Goal: Information Seeking & Learning: Learn about a topic

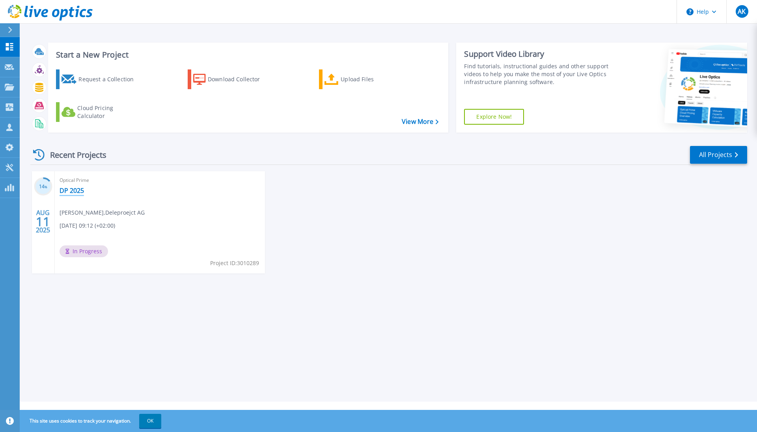
click at [73, 190] on link "DP 2025" at bounding box center [72, 190] width 24 height 8
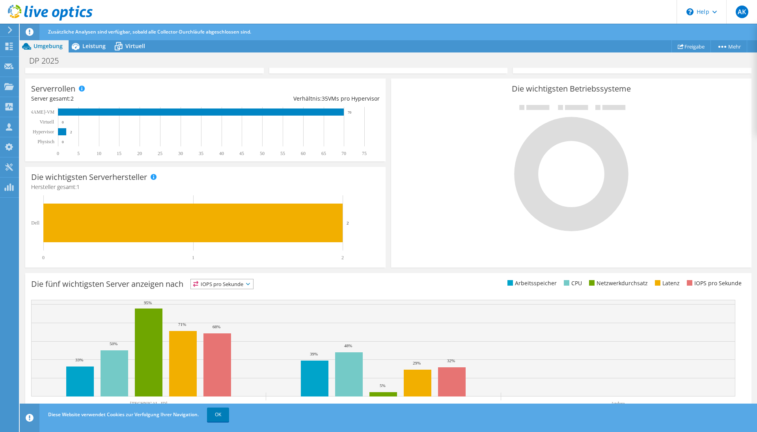
scroll to position [141, 0]
click at [222, 417] on link "OK" at bounding box center [218, 414] width 22 height 14
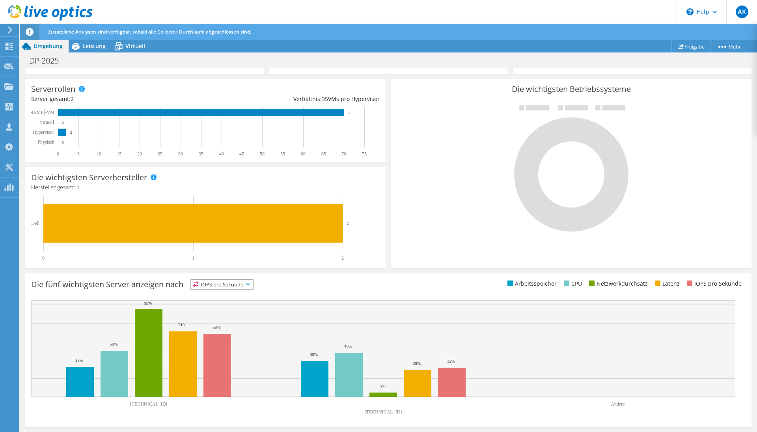
click at [243, 282] on span "IOPS pro Sekunde" at bounding box center [222, 284] width 62 height 9
click at [287, 284] on div "Die fünf wichtigsten Server anzeigen nach IOPS pro Sekunde IOPS pro Sekunde" at bounding box center [209, 285] width 357 height 13
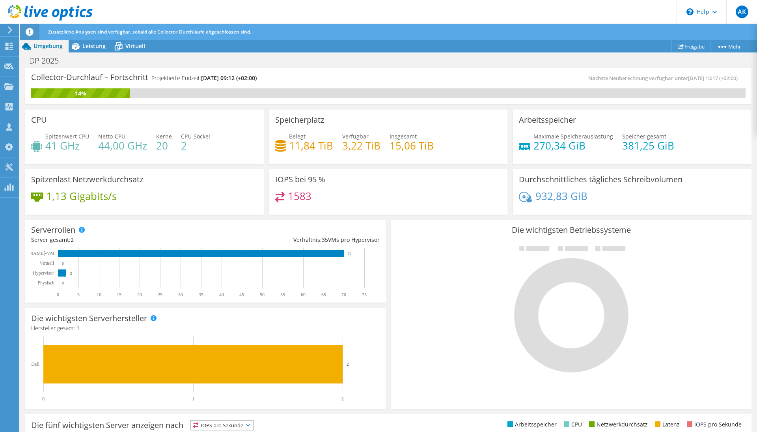
scroll to position [0, 0]
click at [96, 47] on span "Leistung" at bounding box center [93, 45] width 23 height 7
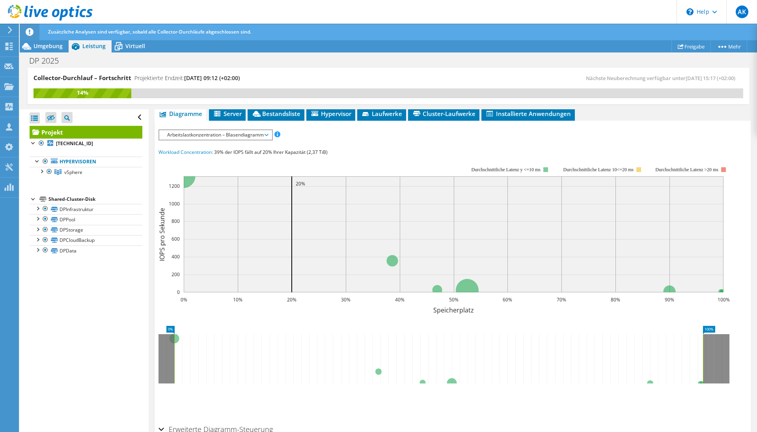
scroll to position [149, 0]
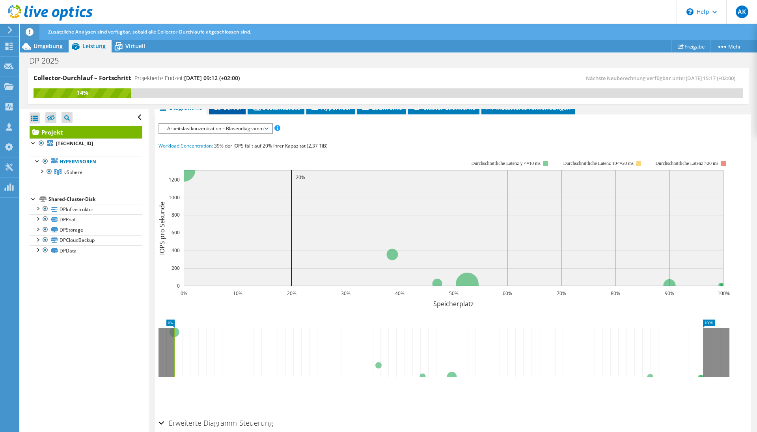
click at [232, 111] on span "Server" at bounding box center [227, 107] width 29 height 8
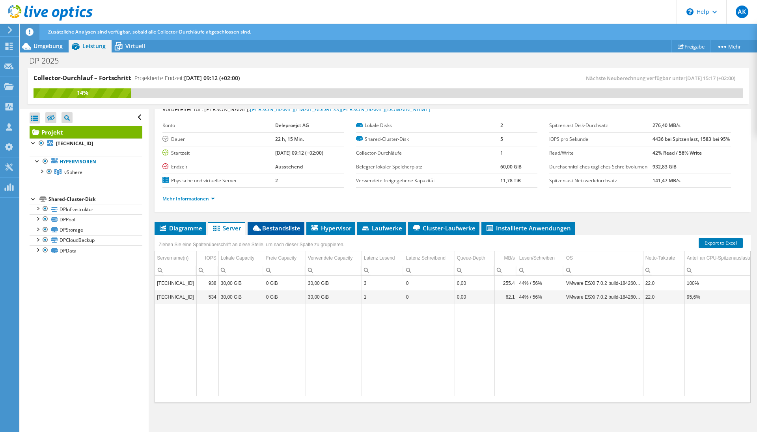
click at [277, 227] on span "Bestandsliste" at bounding box center [276, 228] width 49 height 8
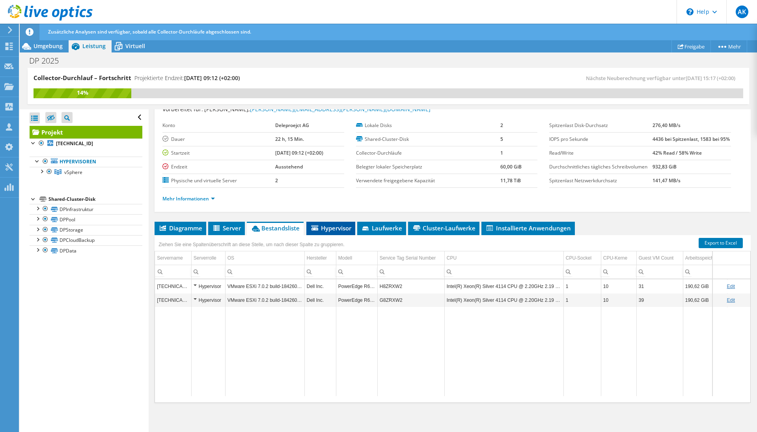
click at [334, 224] on span "Hypervisor" at bounding box center [330, 228] width 41 height 8
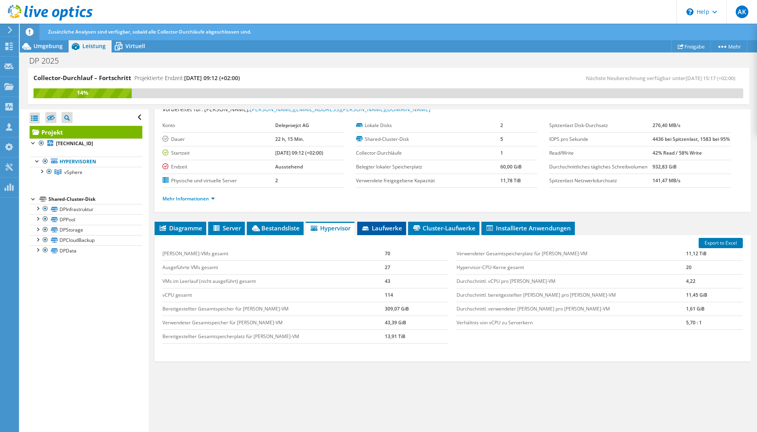
click at [377, 225] on span "Laufwerke" at bounding box center [381, 228] width 41 height 8
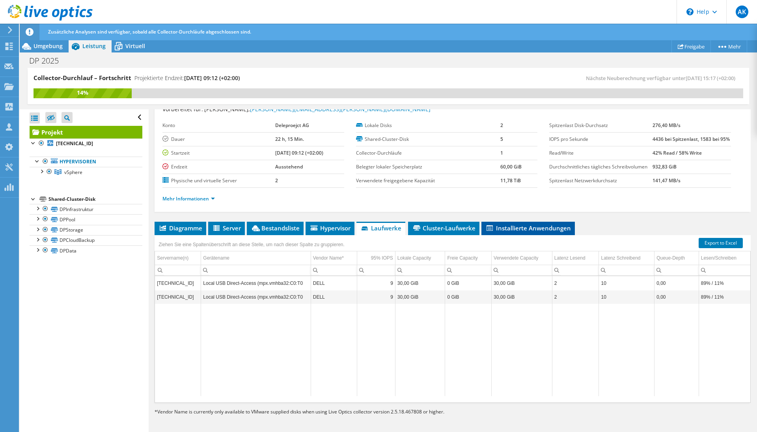
click at [533, 226] on span "Installierte Anwendungen" at bounding box center [528, 228] width 86 height 8
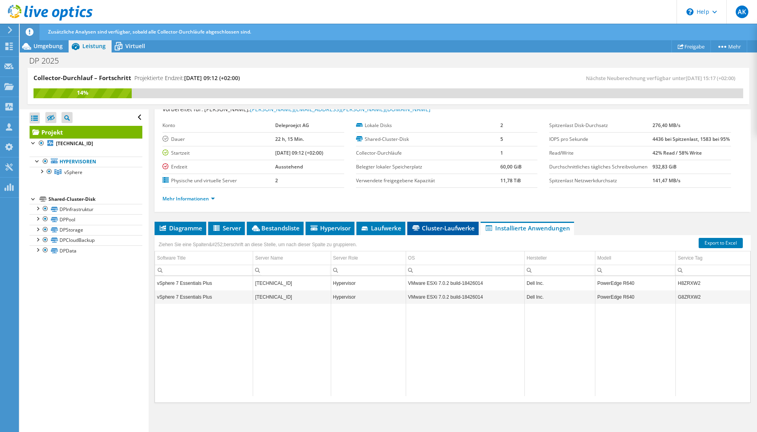
click at [457, 226] on span "Cluster-Laufwerke" at bounding box center [442, 228] width 63 height 8
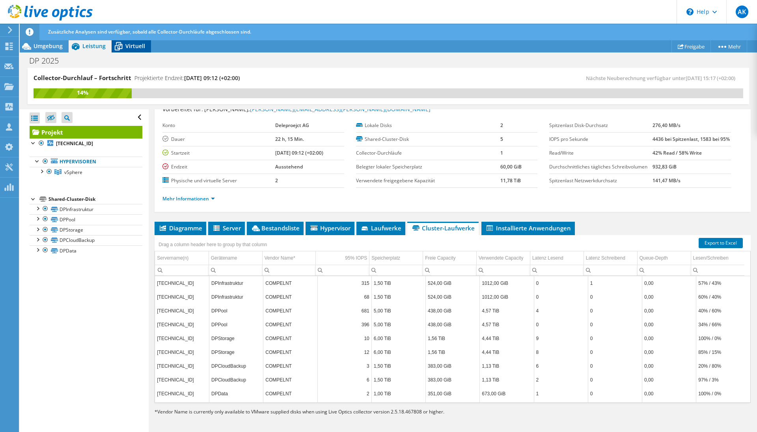
click at [136, 45] on span "Virtuell" at bounding box center [135, 45] width 20 height 7
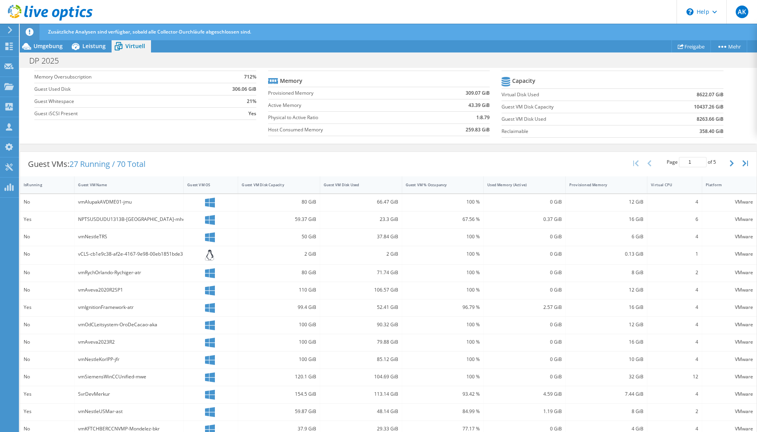
scroll to position [116, 0]
click at [343, 187] on div "Guest VM Disk Used" at bounding box center [356, 184] width 72 height 12
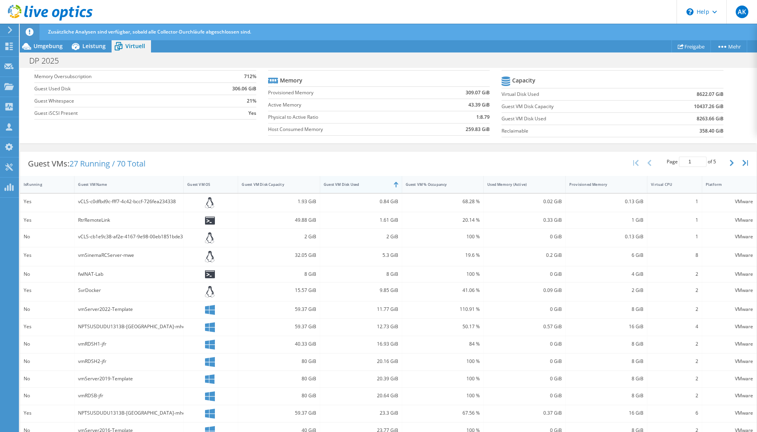
click at [344, 186] on div "Guest VM Disk Used" at bounding box center [356, 184] width 65 height 5
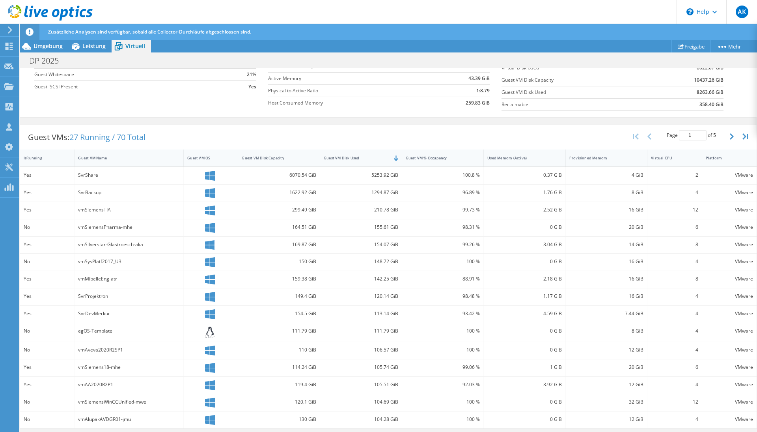
scroll to position [142, 0]
